Goal: Obtain resource: Download file/media

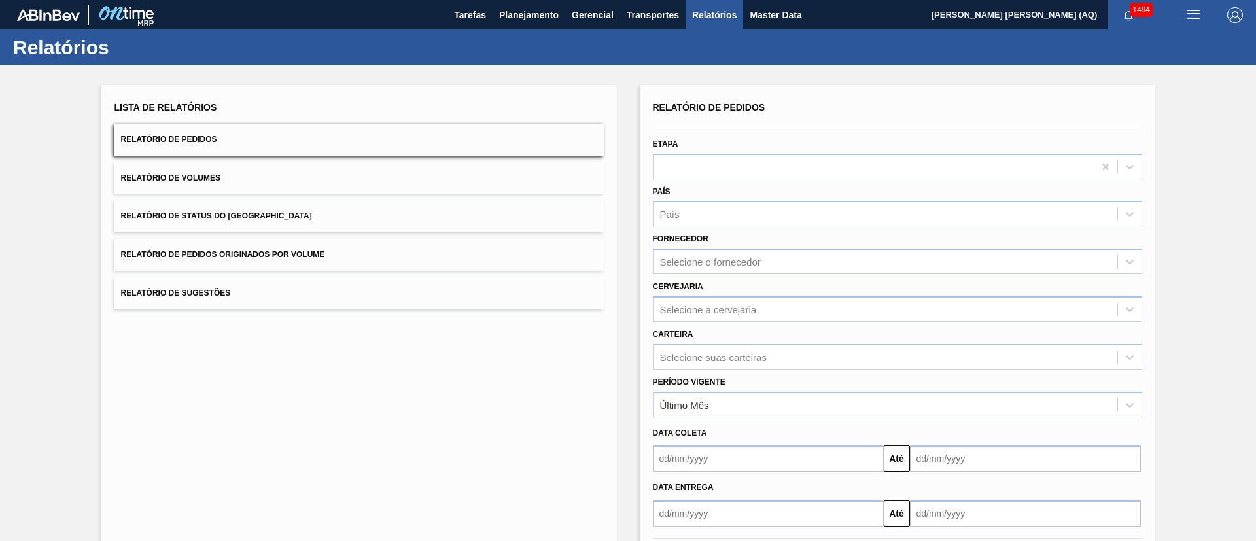
click at [254, 181] on button "Relatório de Volumes" at bounding box center [358, 178] width 489 height 32
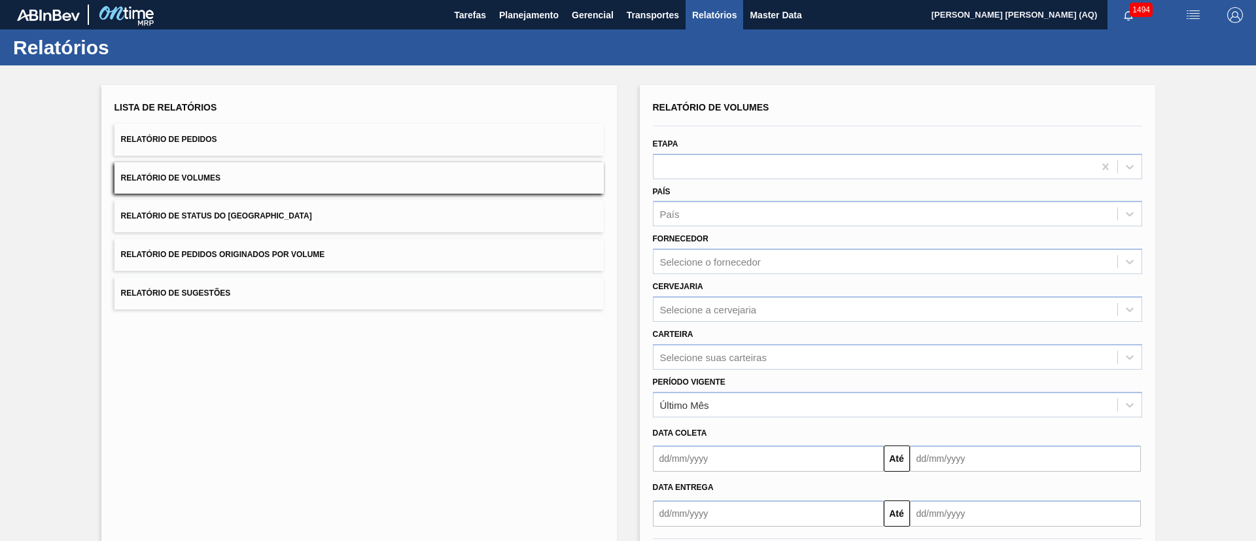
click at [179, 177] on span "Relatório de Volumes" at bounding box center [170, 177] width 99 height 9
click at [244, 350] on div "Lista de Relatórios Relatório de Pedidos Relatório de Volumes Relatório de Stat…" at bounding box center [358, 337] width 515 height 504
click at [729, 251] on div "Selecione o fornecedor" at bounding box center [897, 262] width 489 height 26
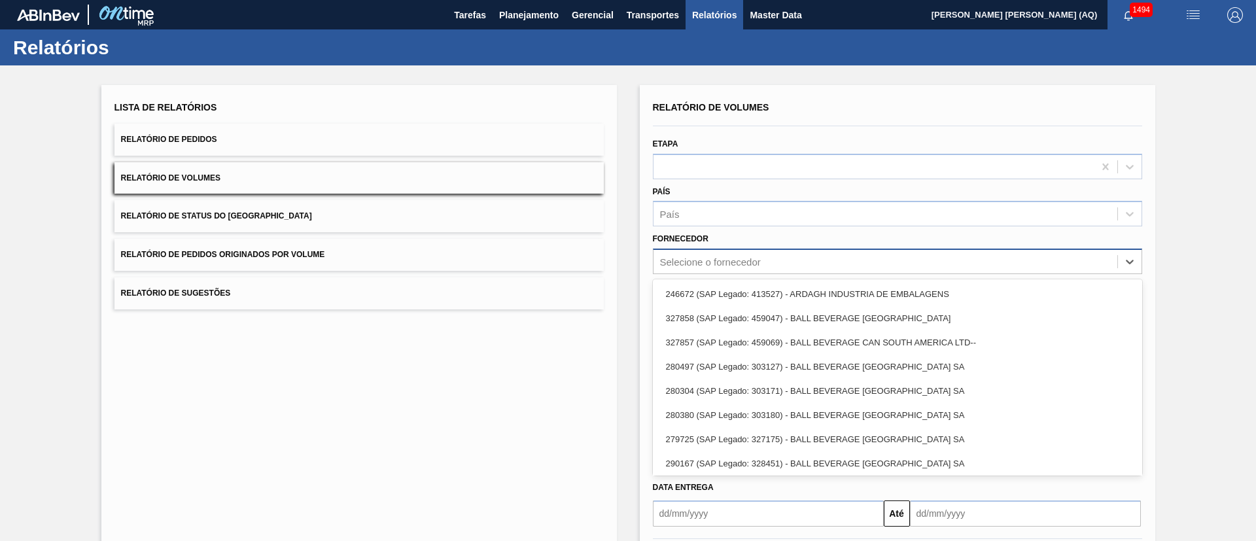
click at [729, 255] on div "Selecione o fornecedor" at bounding box center [885, 261] width 464 height 19
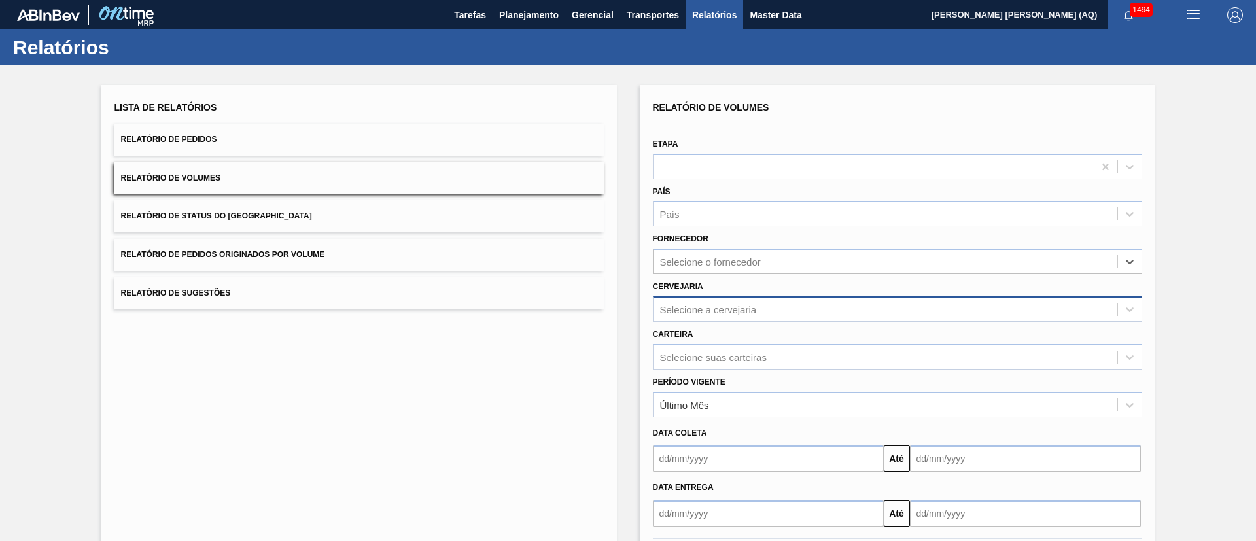
click at [742, 304] on div "Selecione a cervejaria" at bounding box center [708, 309] width 97 height 11
type input "via"
click at [535, 388] on div "Lista de Relatórios Relatório de Pedidos Relatório de Volumes Relatório de Stat…" at bounding box center [358, 339] width 515 height 508
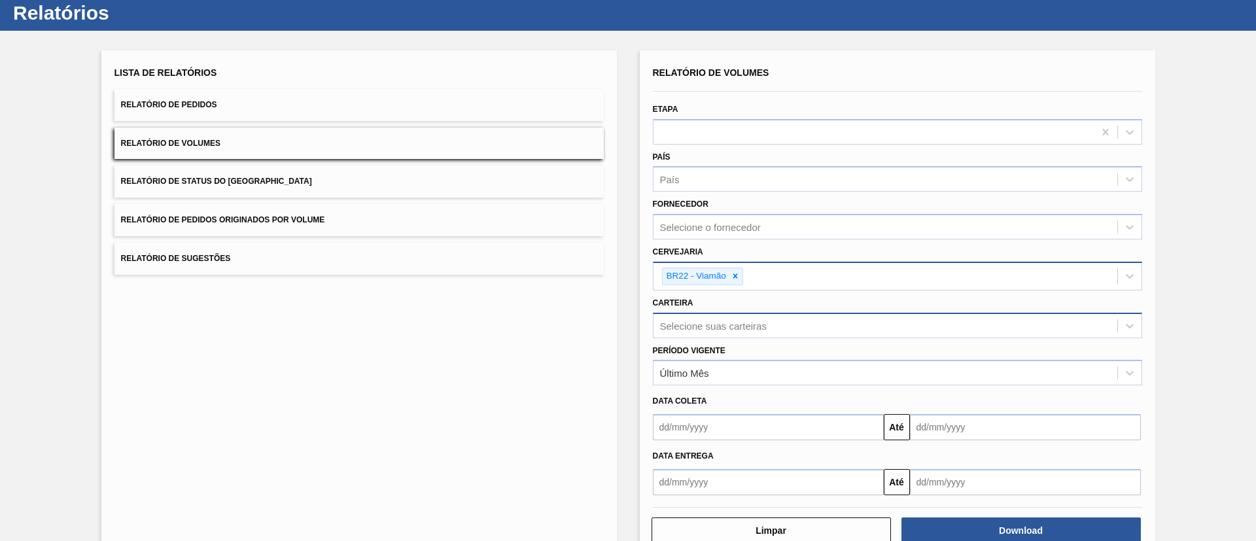
scroll to position [68, 0]
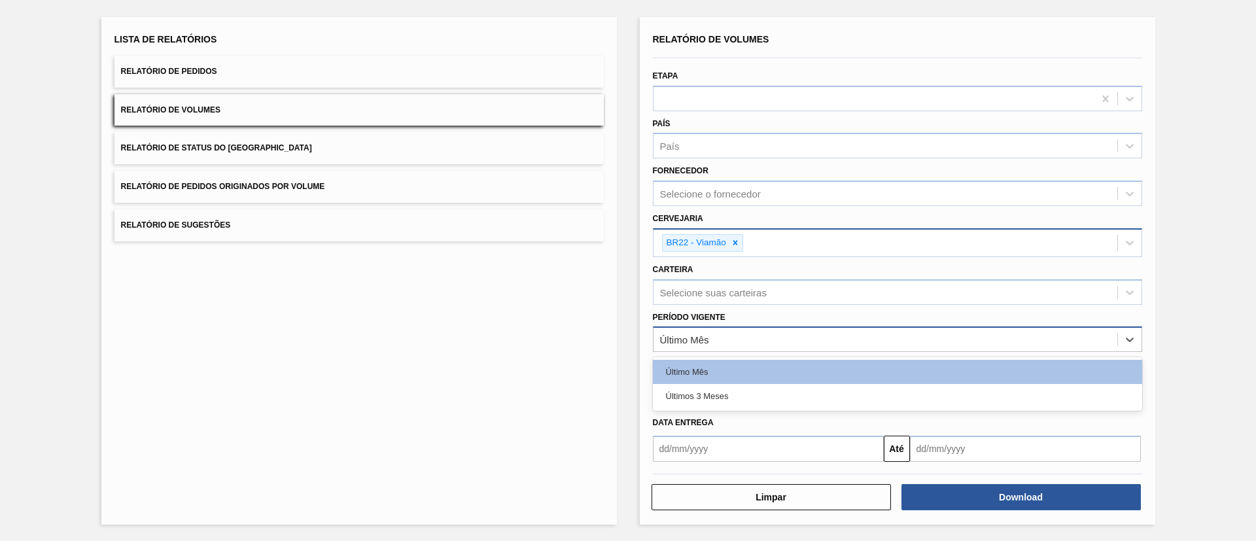
click at [794, 332] on div "Último Mês" at bounding box center [885, 339] width 464 height 19
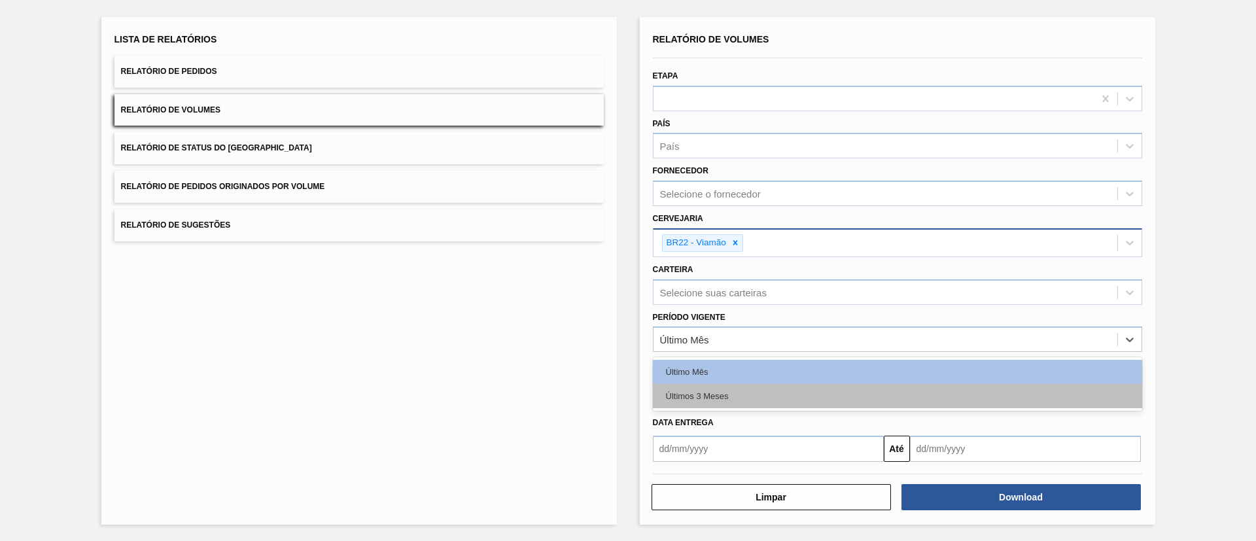
click at [750, 397] on div "Últimos 3 Meses" at bounding box center [897, 396] width 489 height 24
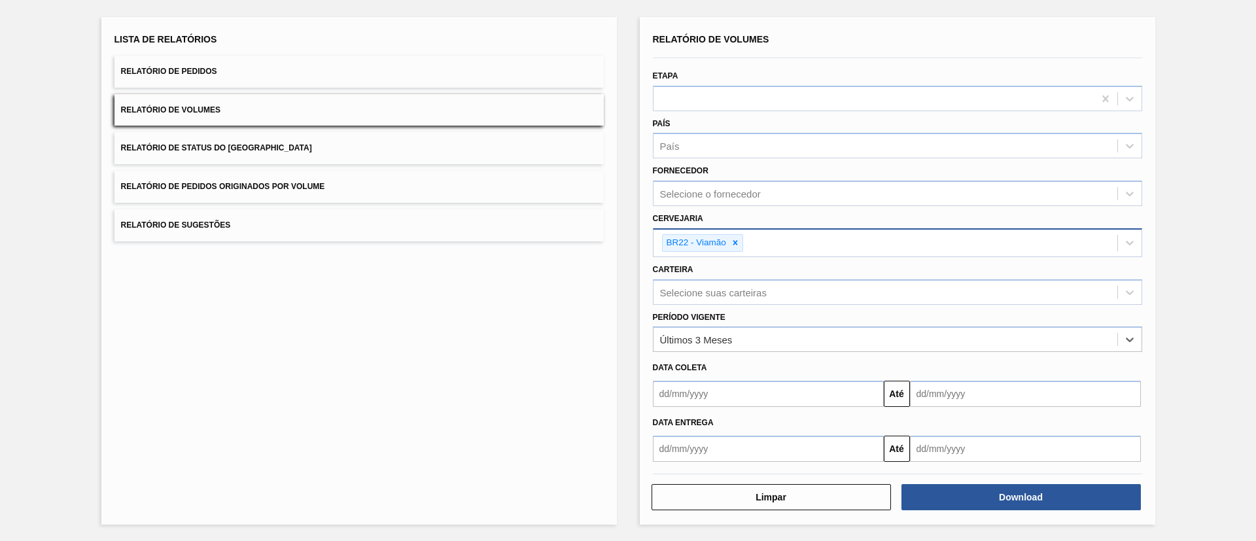
click at [495, 432] on div "Lista de Relatórios Relatório de Pedidos Relatório de Volumes Relatório de Stat…" at bounding box center [358, 271] width 515 height 508
click at [756, 300] on div "Selecione suas carteiras" at bounding box center [885, 292] width 464 height 19
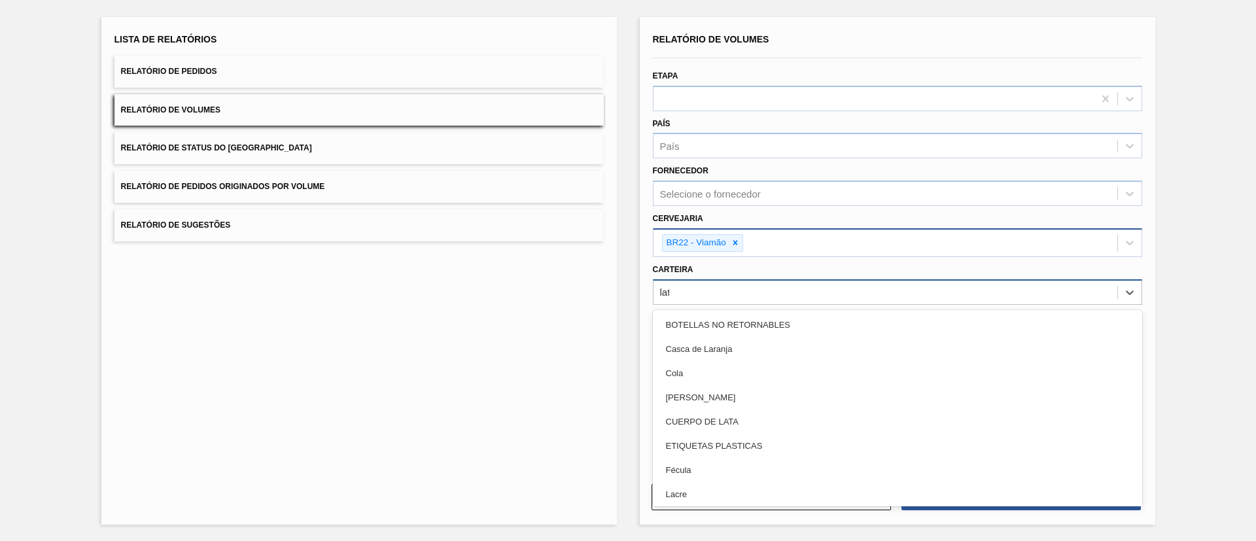
type input "lata"
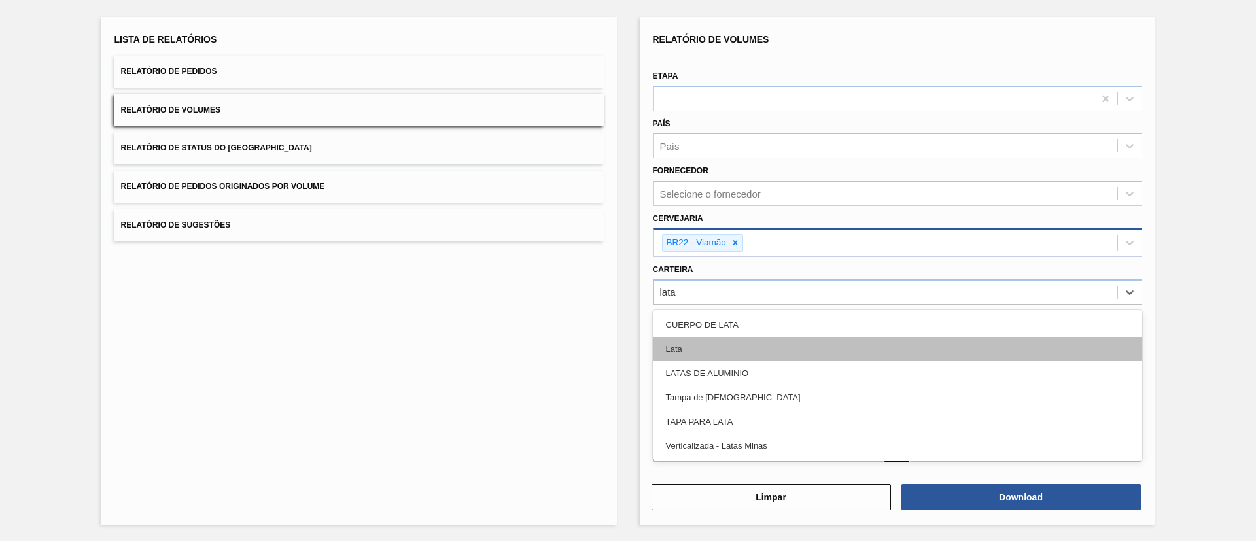
click at [755, 351] on div "Lata" at bounding box center [897, 349] width 489 height 24
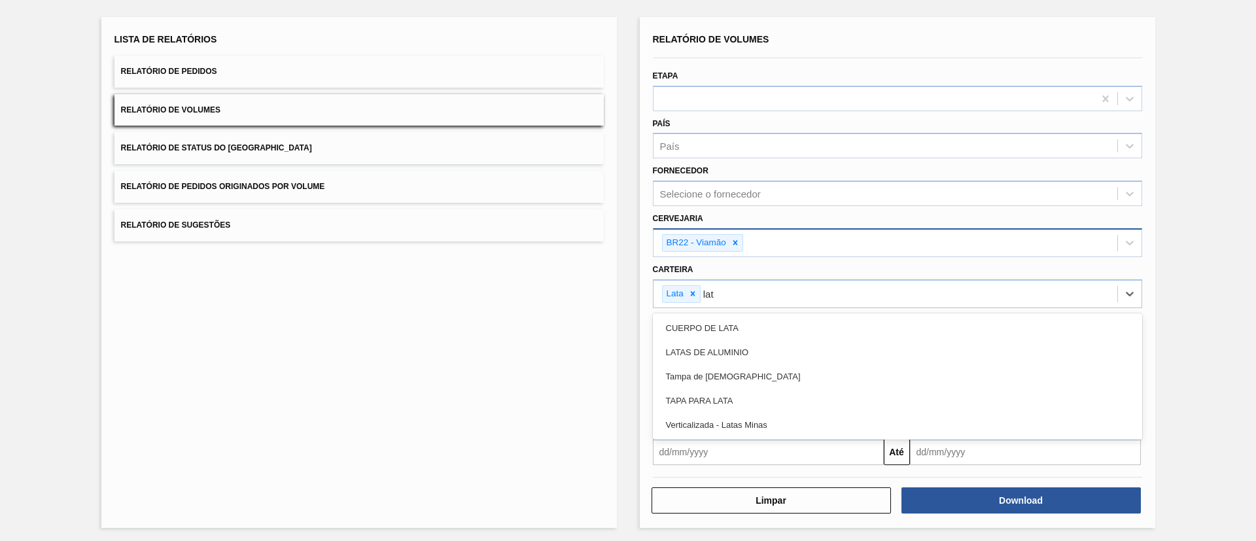
type input "lata"
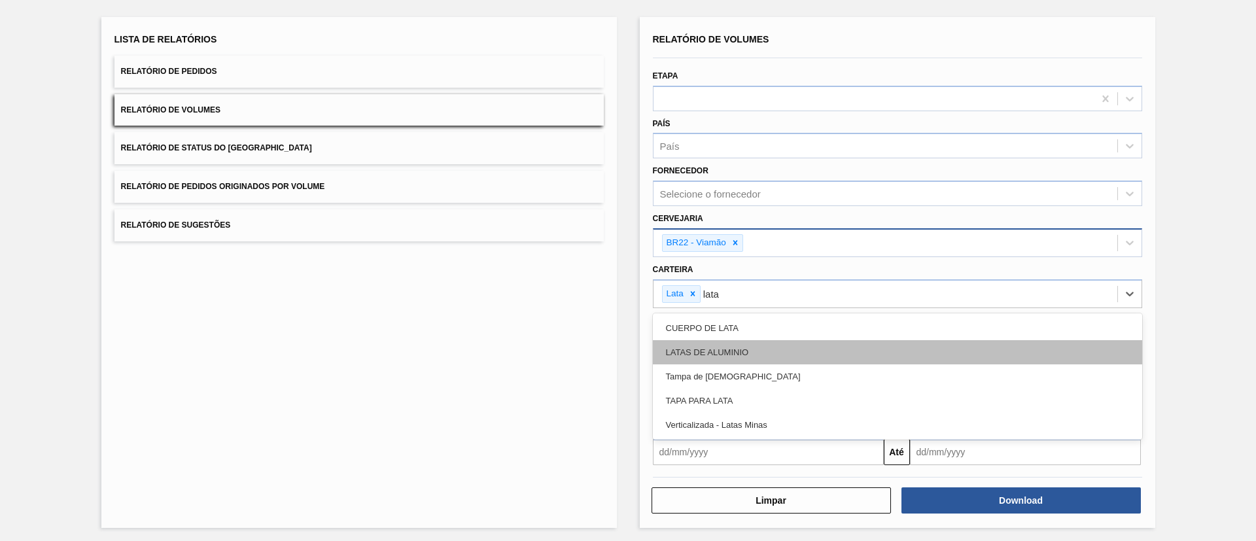
click at [793, 353] on div "LATAS DE ALUMINIO" at bounding box center [897, 352] width 489 height 24
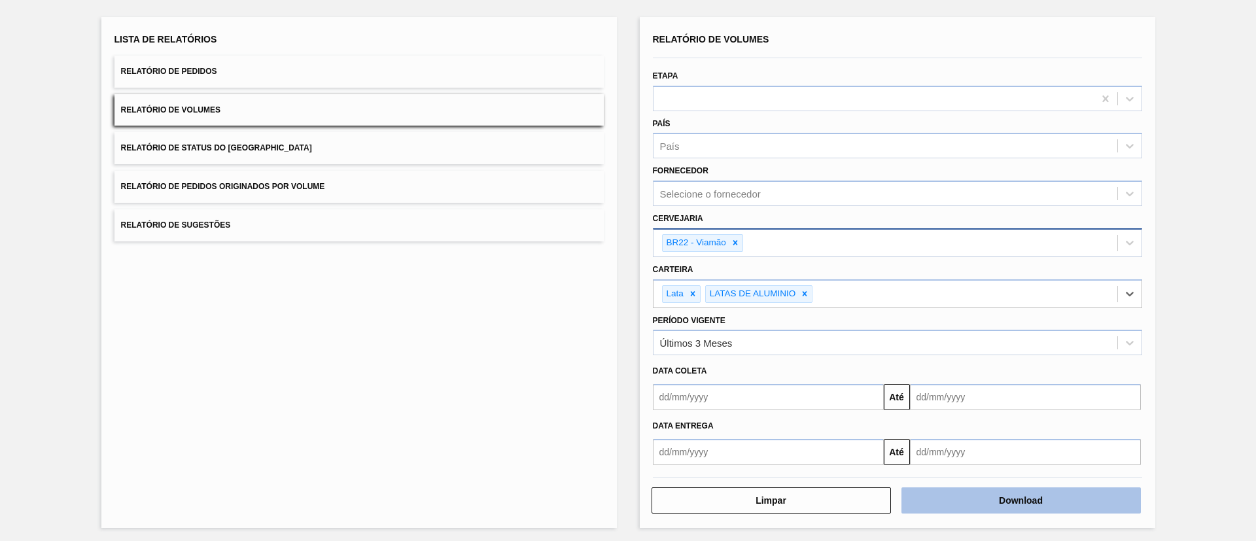
click at [972, 499] on button "Download" at bounding box center [1020, 500] width 239 height 26
